Goal: Task Accomplishment & Management: Manage account settings

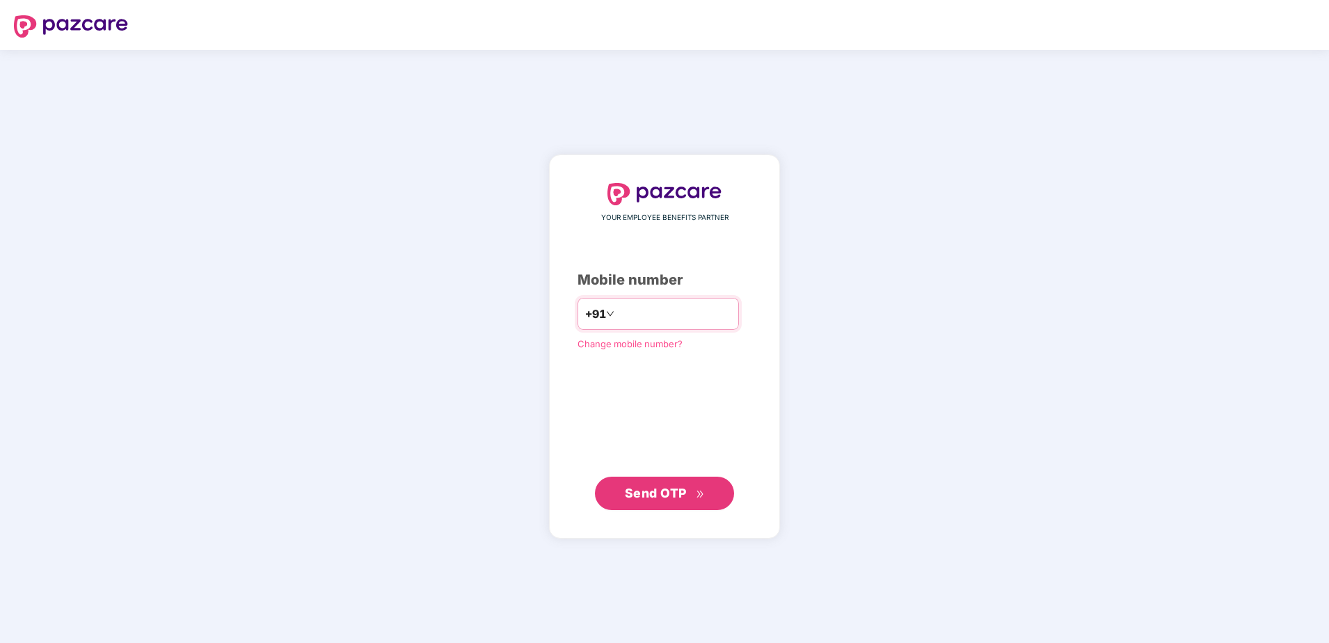
click at [617, 319] on input "number" at bounding box center [674, 314] width 114 height 22
click at [617, 313] on input "**********" at bounding box center [674, 314] width 114 height 22
type input "**********"
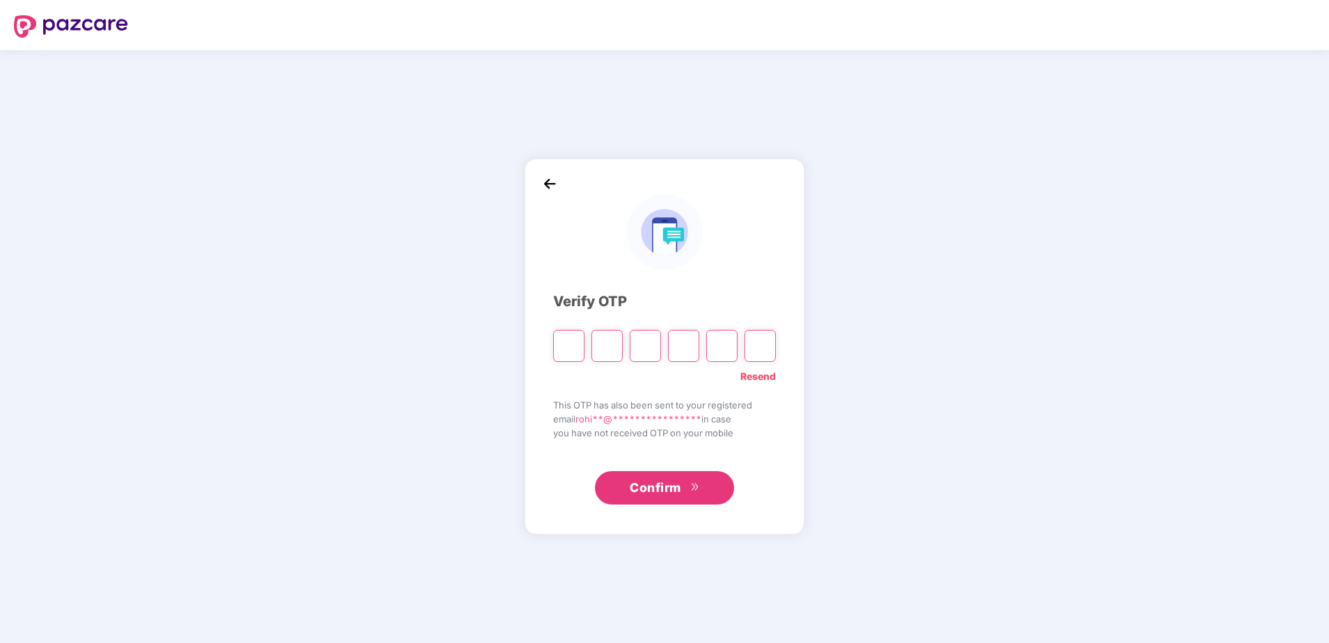
type input "*"
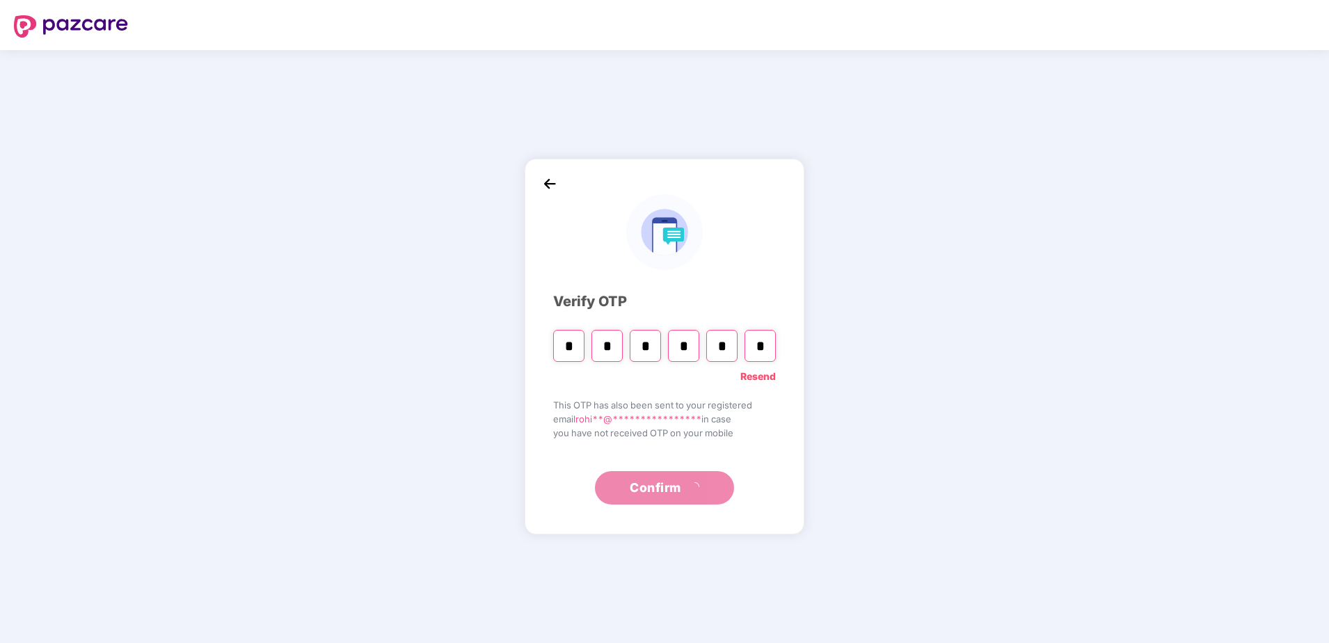
type input "*"
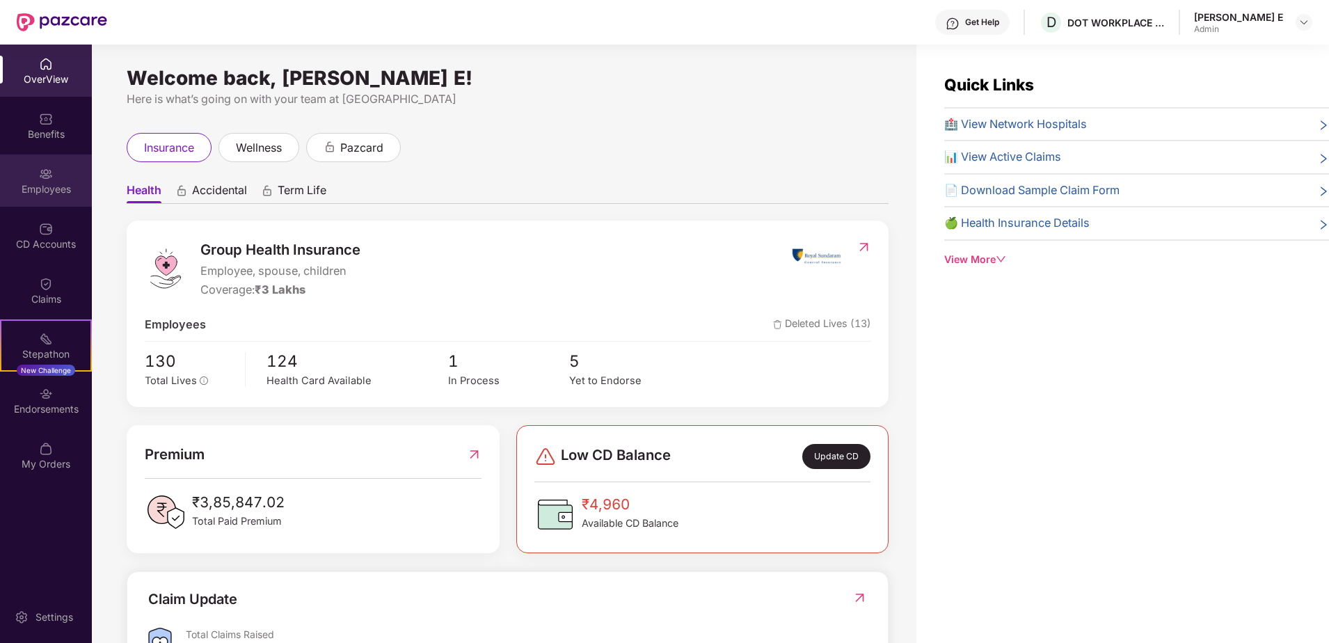
click at [35, 187] on div "Employees" at bounding box center [46, 189] width 92 height 14
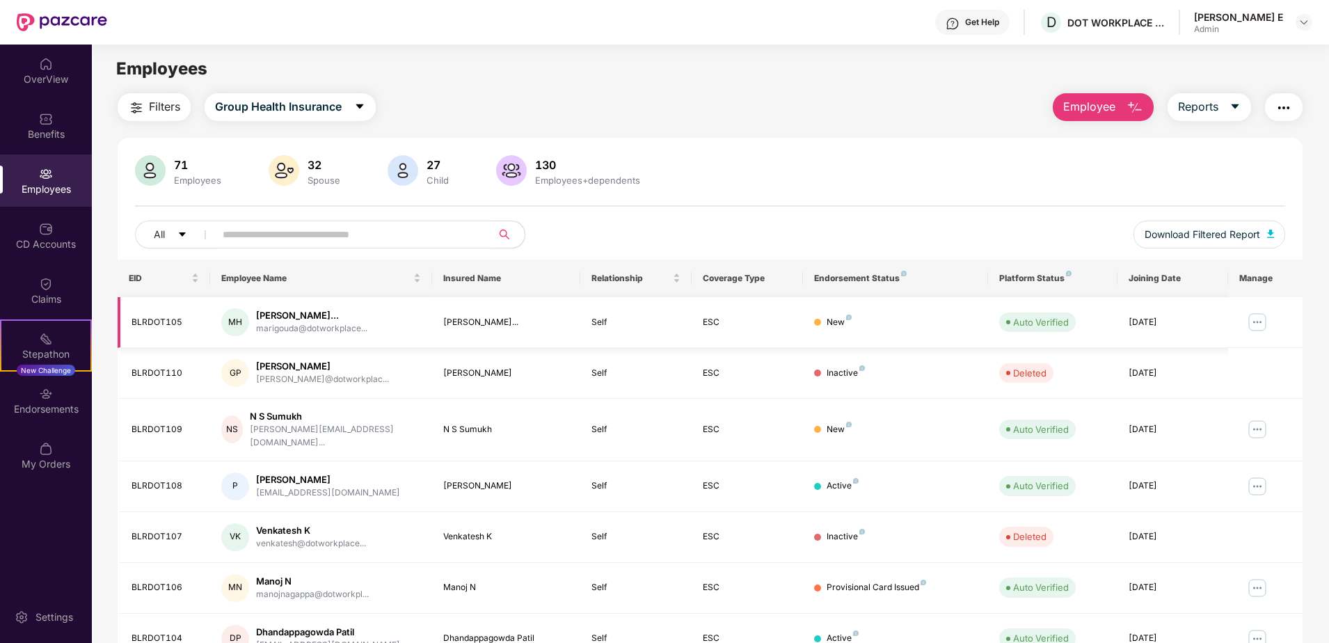
click at [1259, 322] on img at bounding box center [1257, 322] width 22 height 22
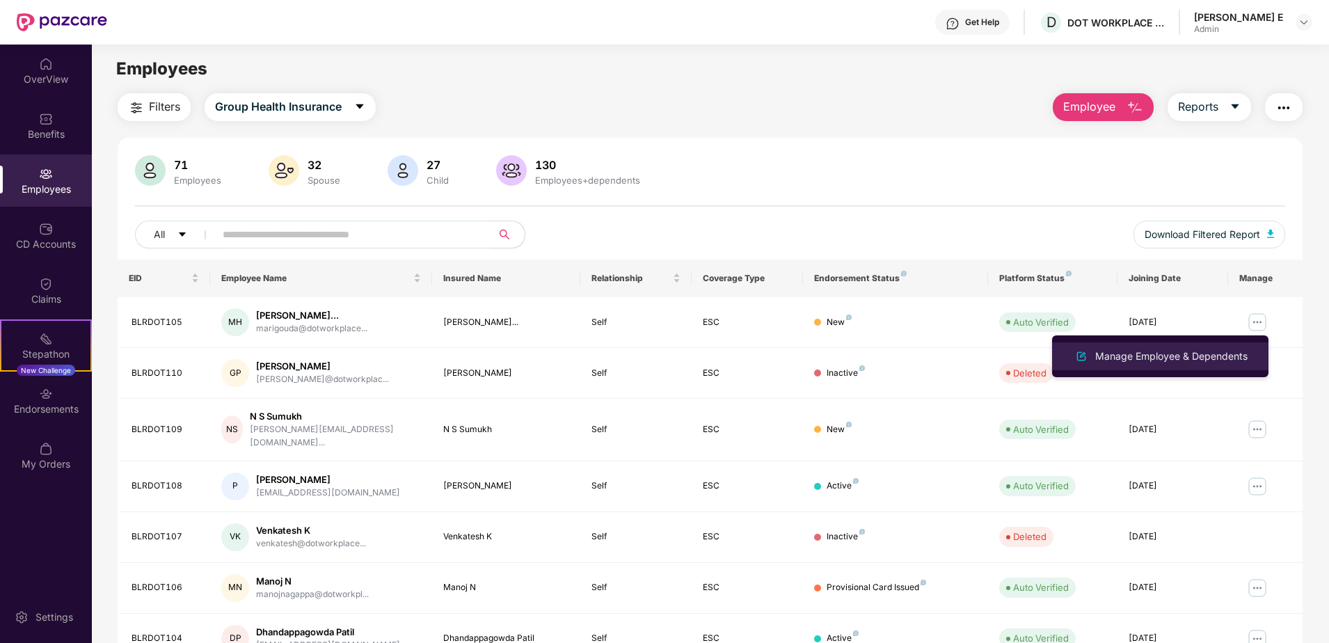
click at [1183, 354] on div "Manage Employee & Dependents" at bounding box center [1172, 356] width 158 height 15
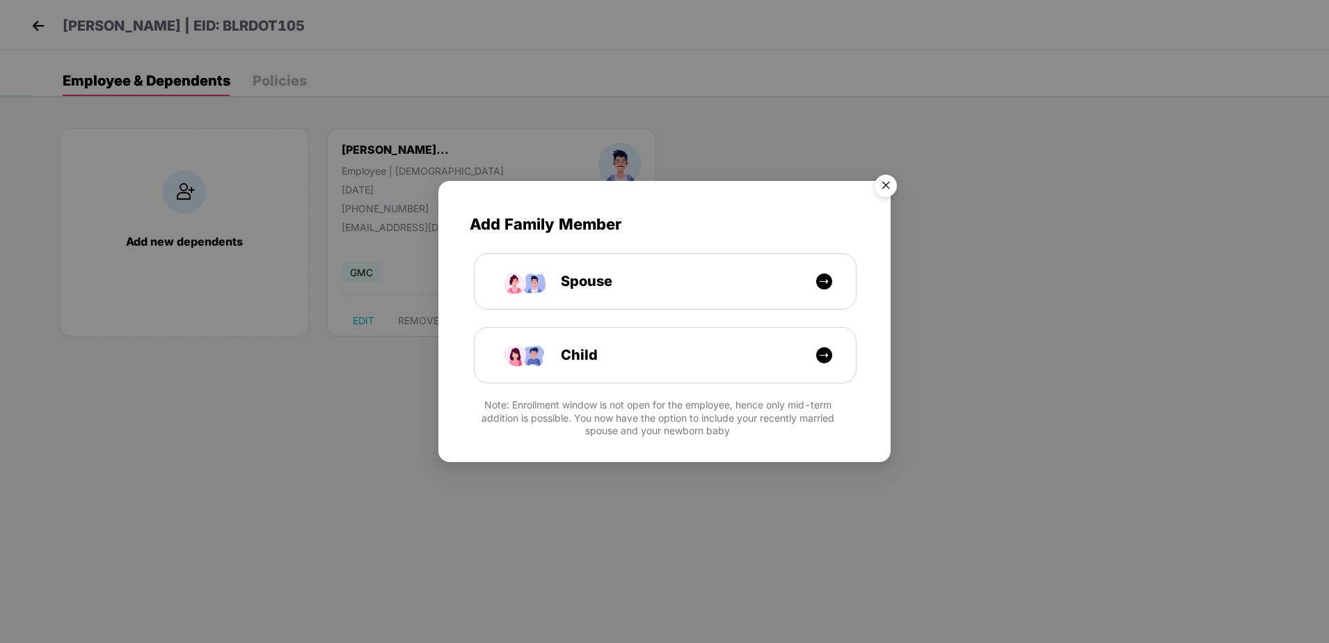
click at [886, 186] on img "Close" at bounding box center [885, 187] width 39 height 39
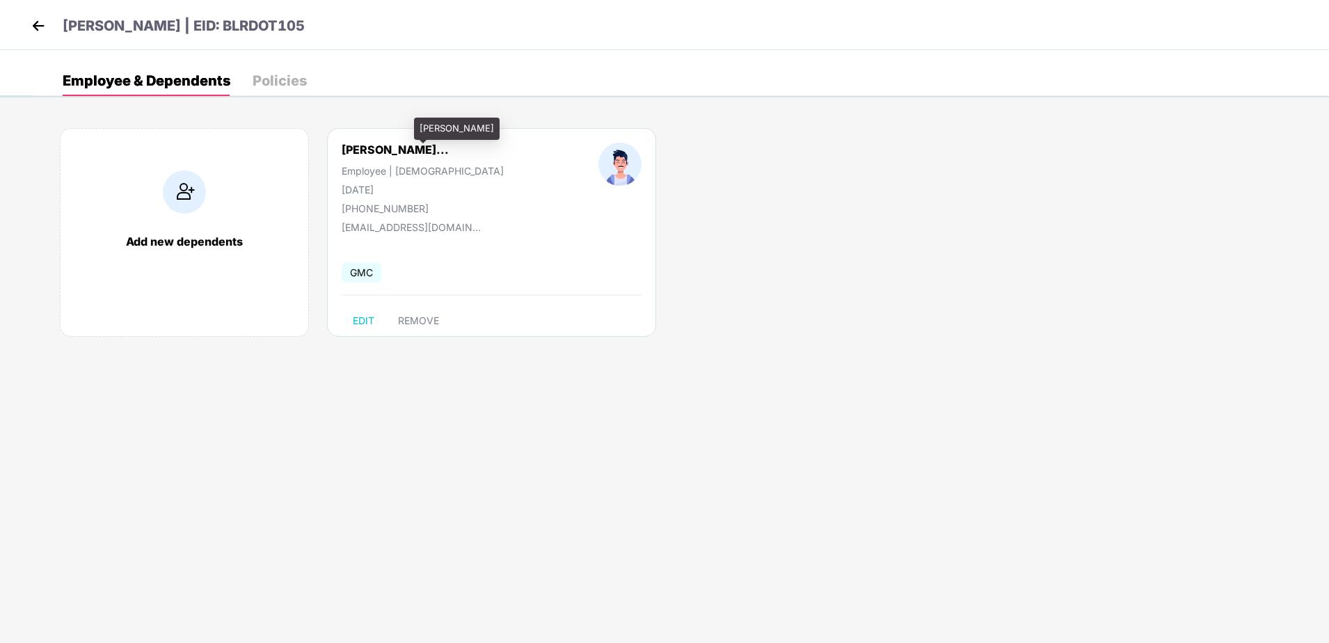
click at [375, 144] on div "[PERSON_NAME]..." at bounding box center [395, 150] width 107 height 14
click at [36, 33] on img at bounding box center [38, 25] width 21 height 21
